Goal: Task Accomplishment & Management: Manage account settings

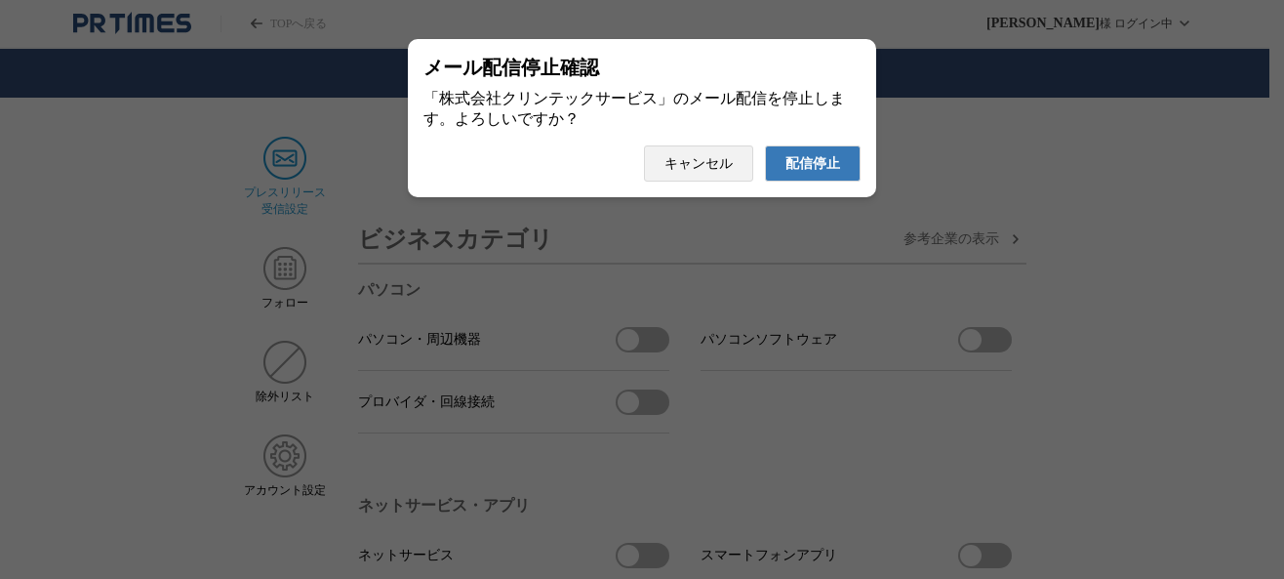
click at [813, 159] on button "配信停止" at bounding box center [813, 163] width 96 height 36
click at [813, 173] on span "配信停止" at bounding box center [813, 164] width 55 height 18
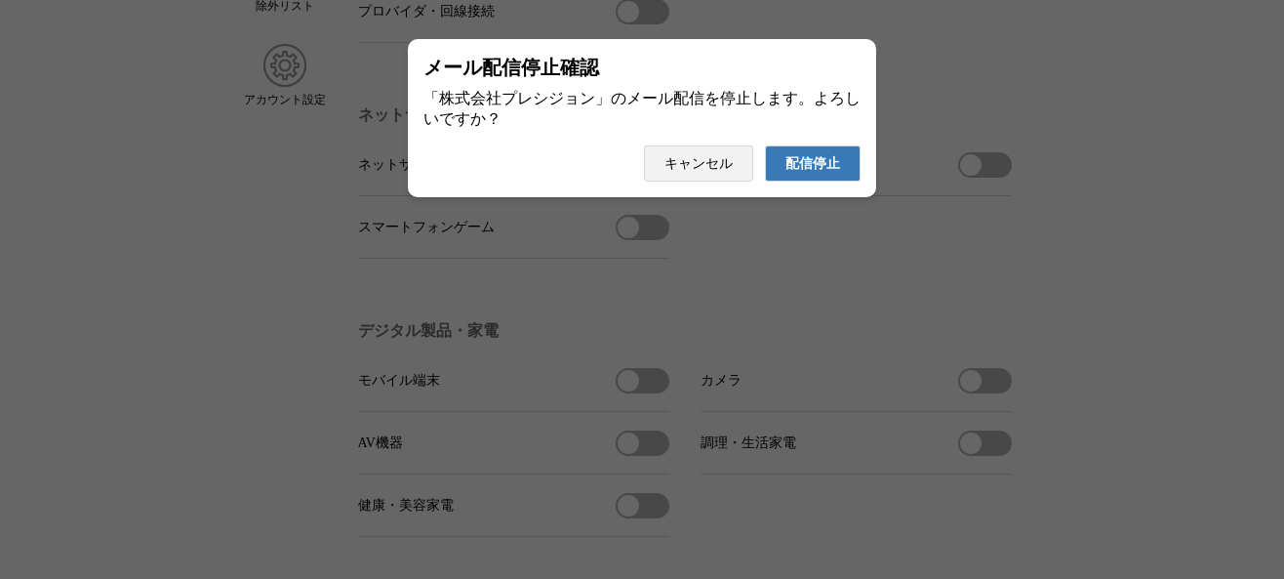
click at [830, 172] on span "配信停止" at bounding box center [813, 164] width 55 height 18
